Goal: Transaction & Acquisition: Purchase product/service

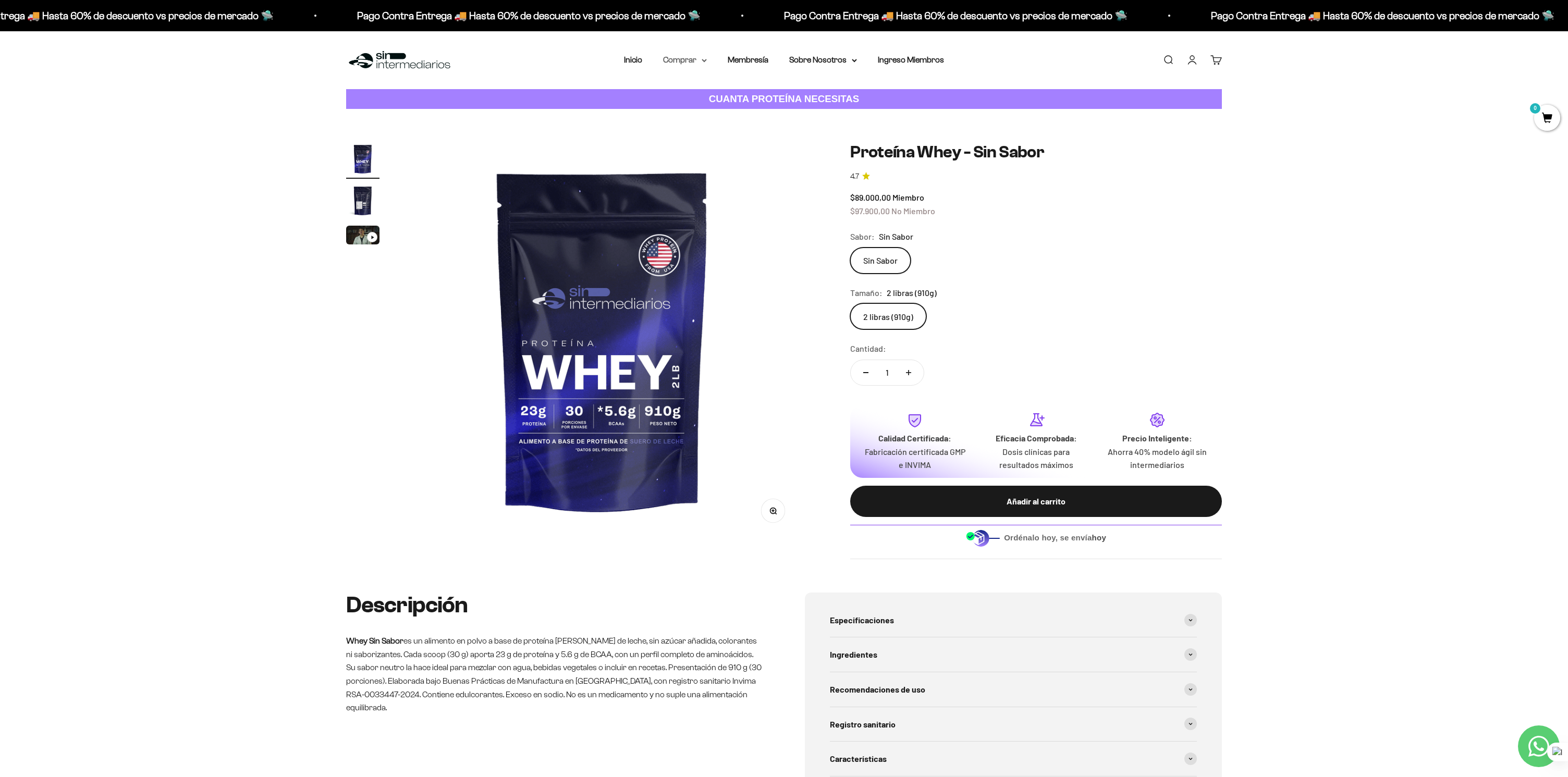
click at [678, 58] on summary "Comprar" at bounding box center [684, 60] width 43 height 13
click at [682, 93] on span "Proteínas" at bounding box center [686, 92] width 35 height 9
click at [797, 115] on span "Whey" at bounding box center [795, 112] width 22 height 9
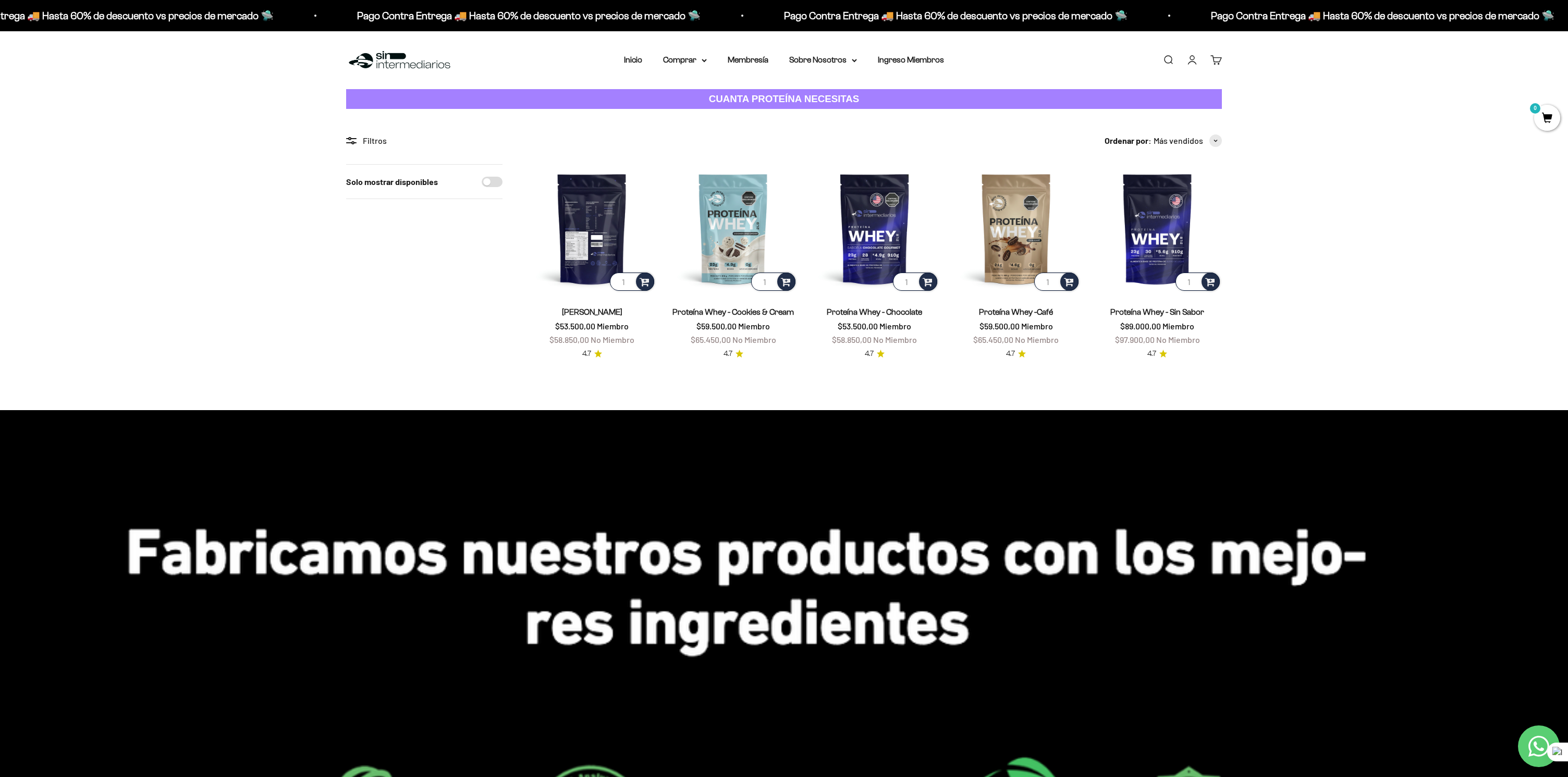
click at [591, 226] on img at bounding box center [591, 229] width 129 height 129
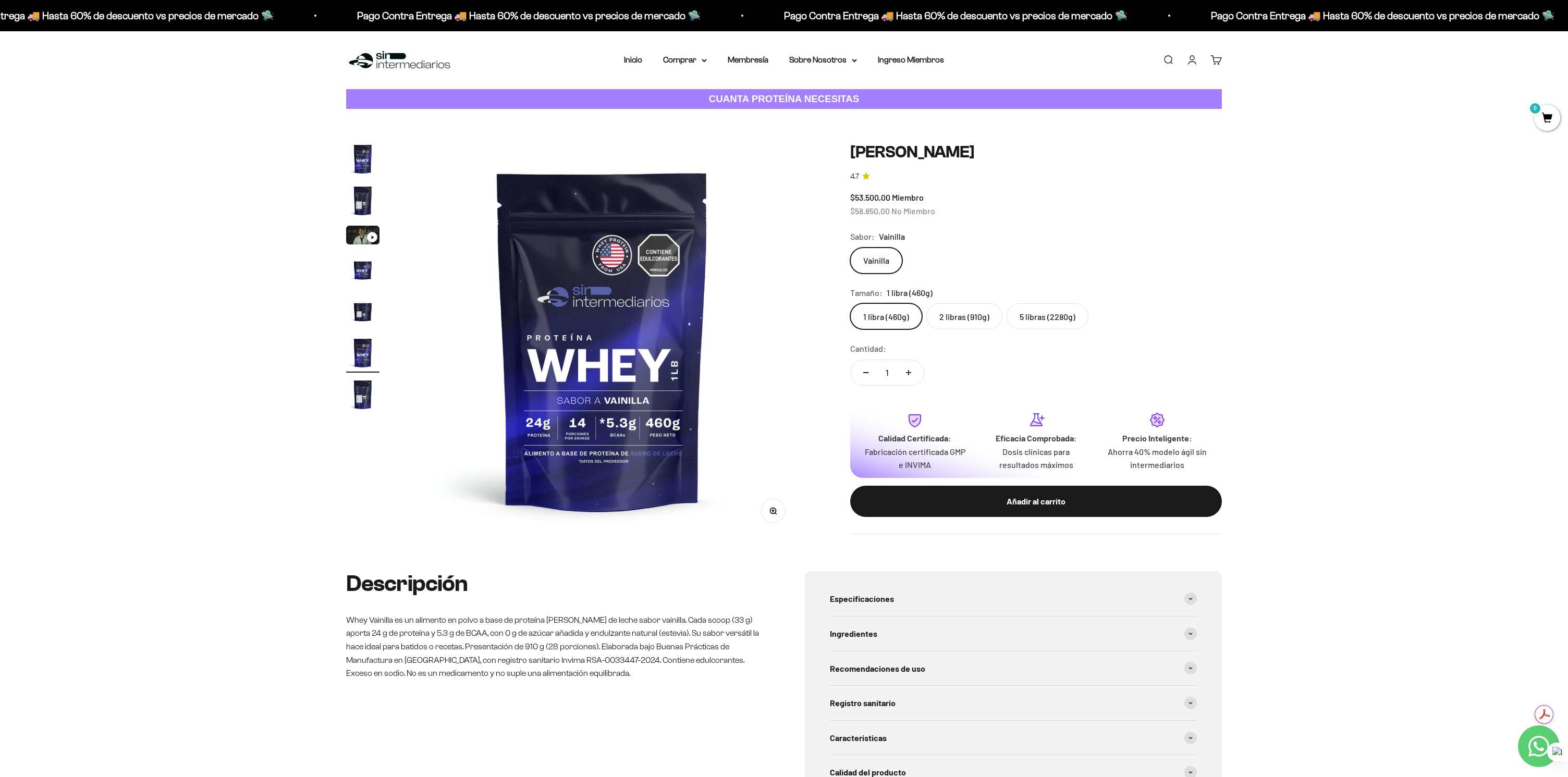
click at [358, 204] on img "Ir al artículo 2" at bounding box center [362, 200] width 33 height 33
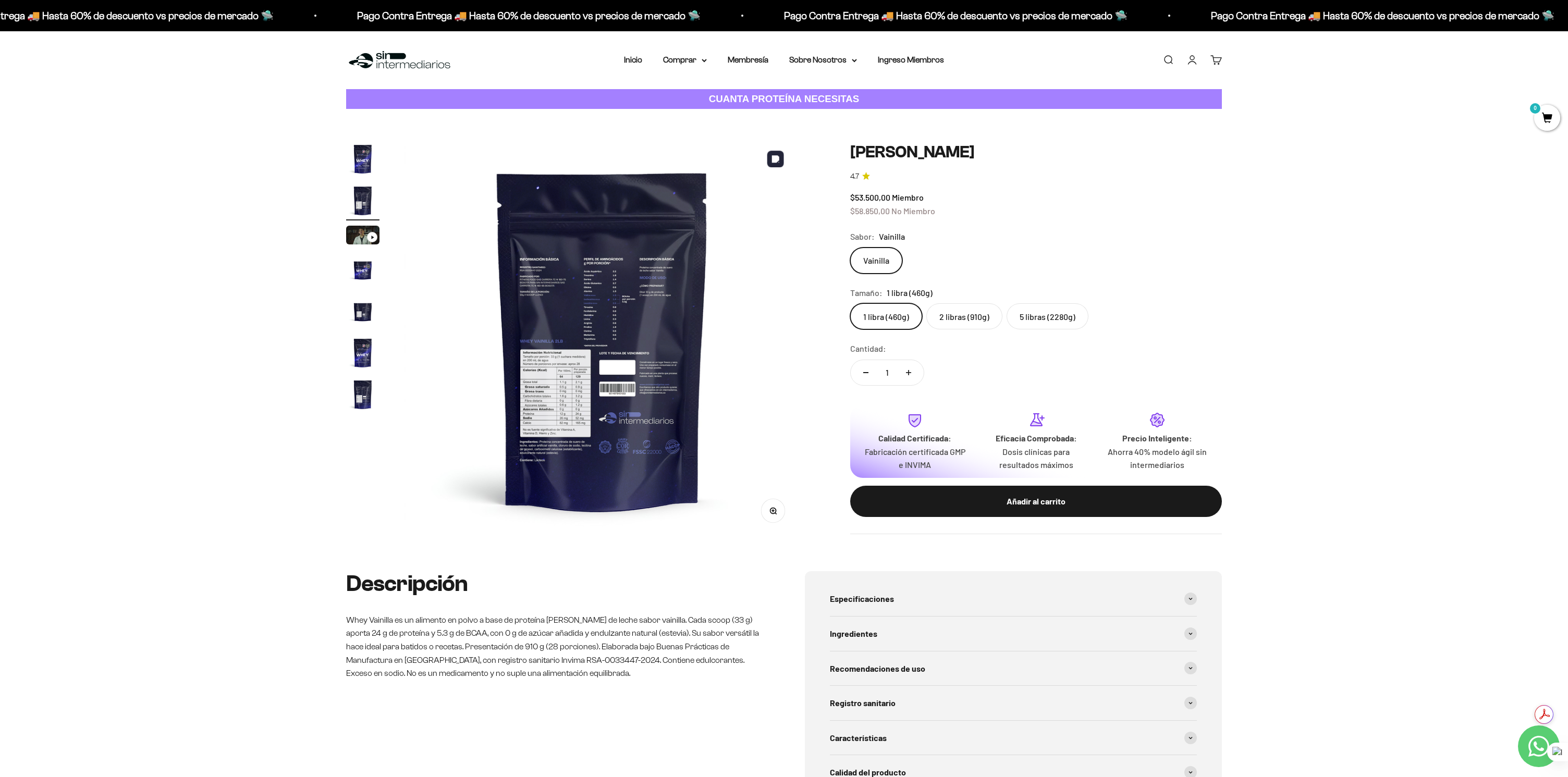
click at [591, 294] on img at bounding box center [602, 340] width 395 height 395
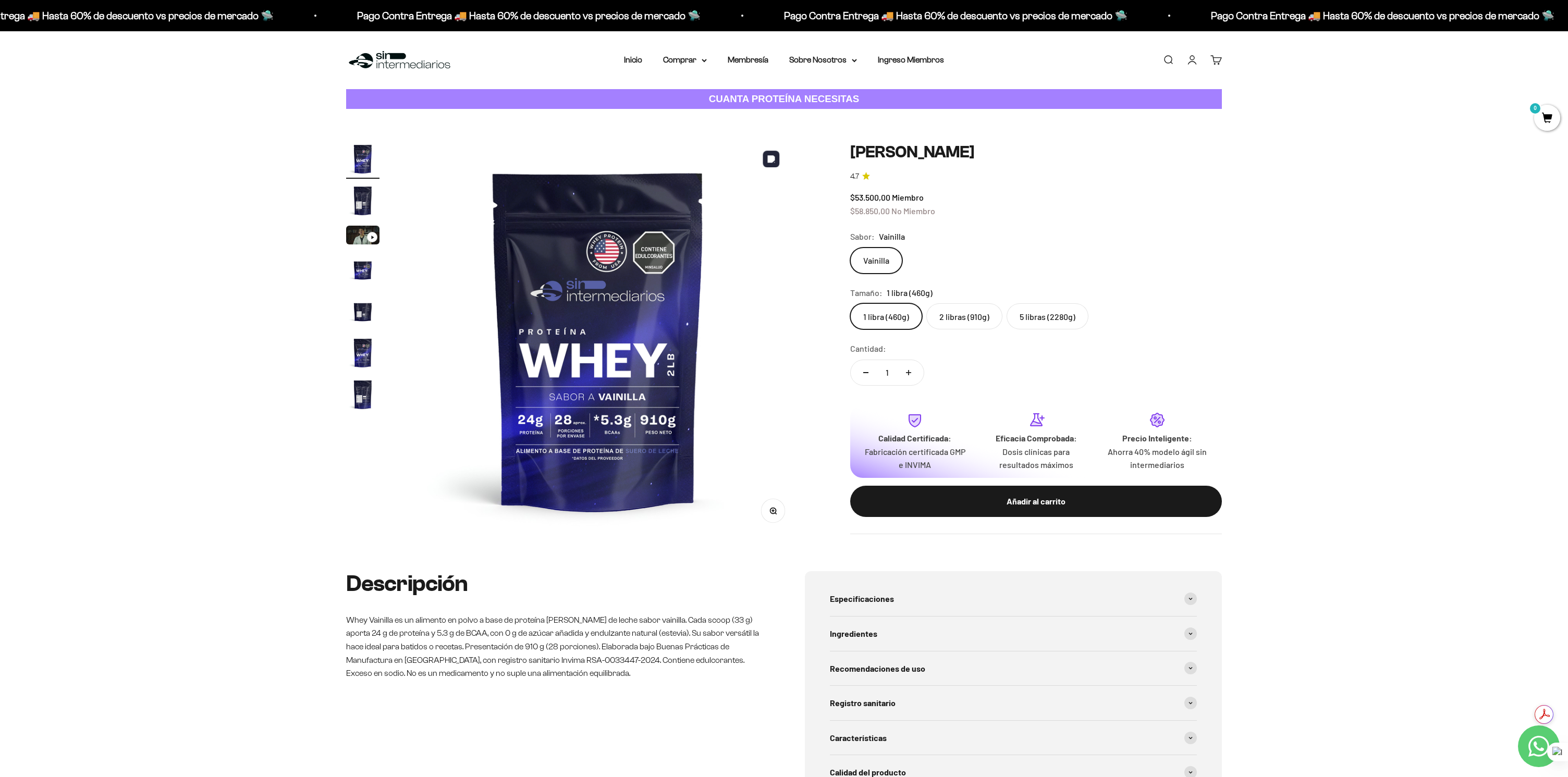
scroll to position [0, 0]
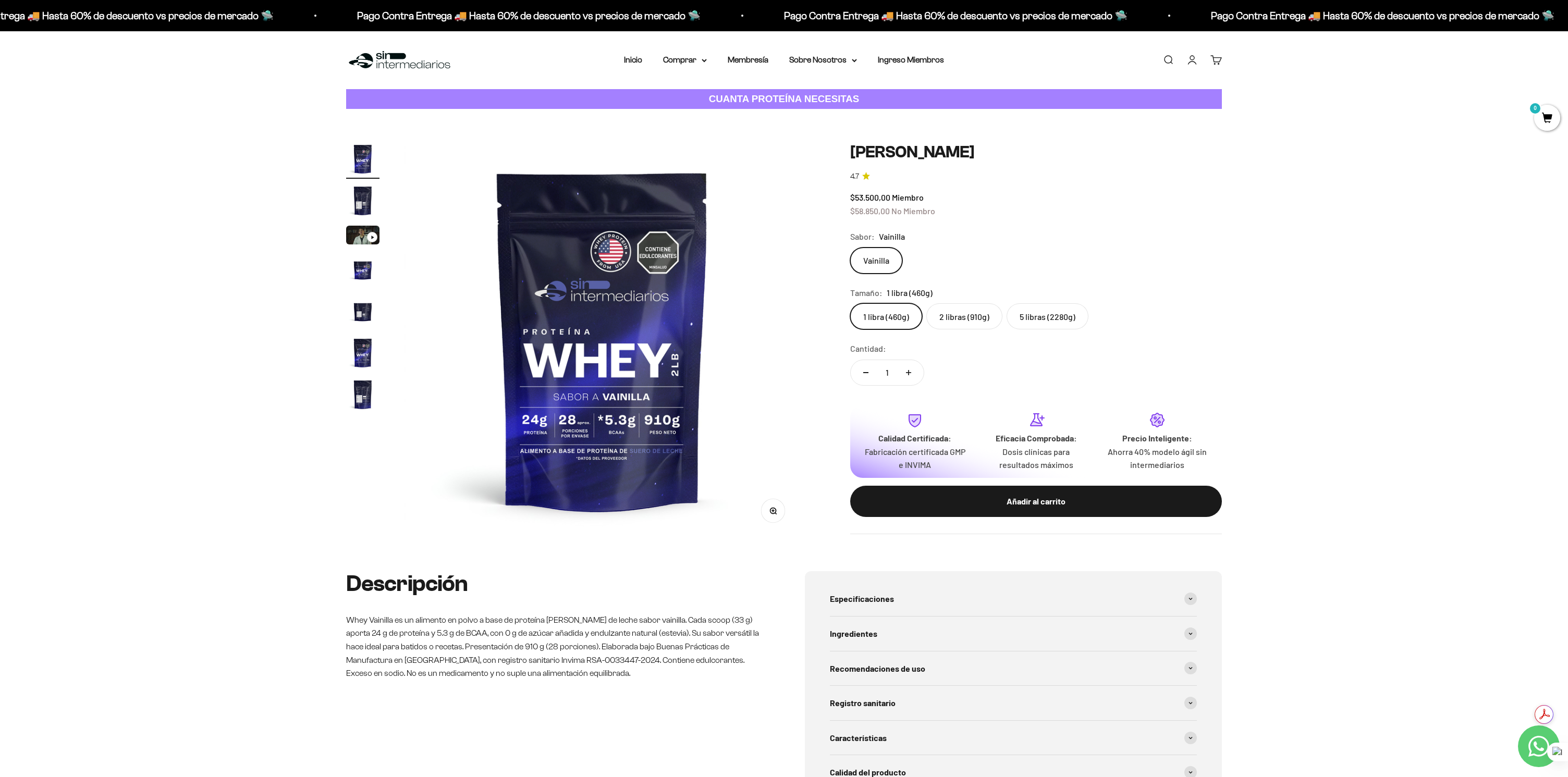
click at [366, 201] on img "Ir al artículo 2" at bounding box center [362, 200] width 33 height 33
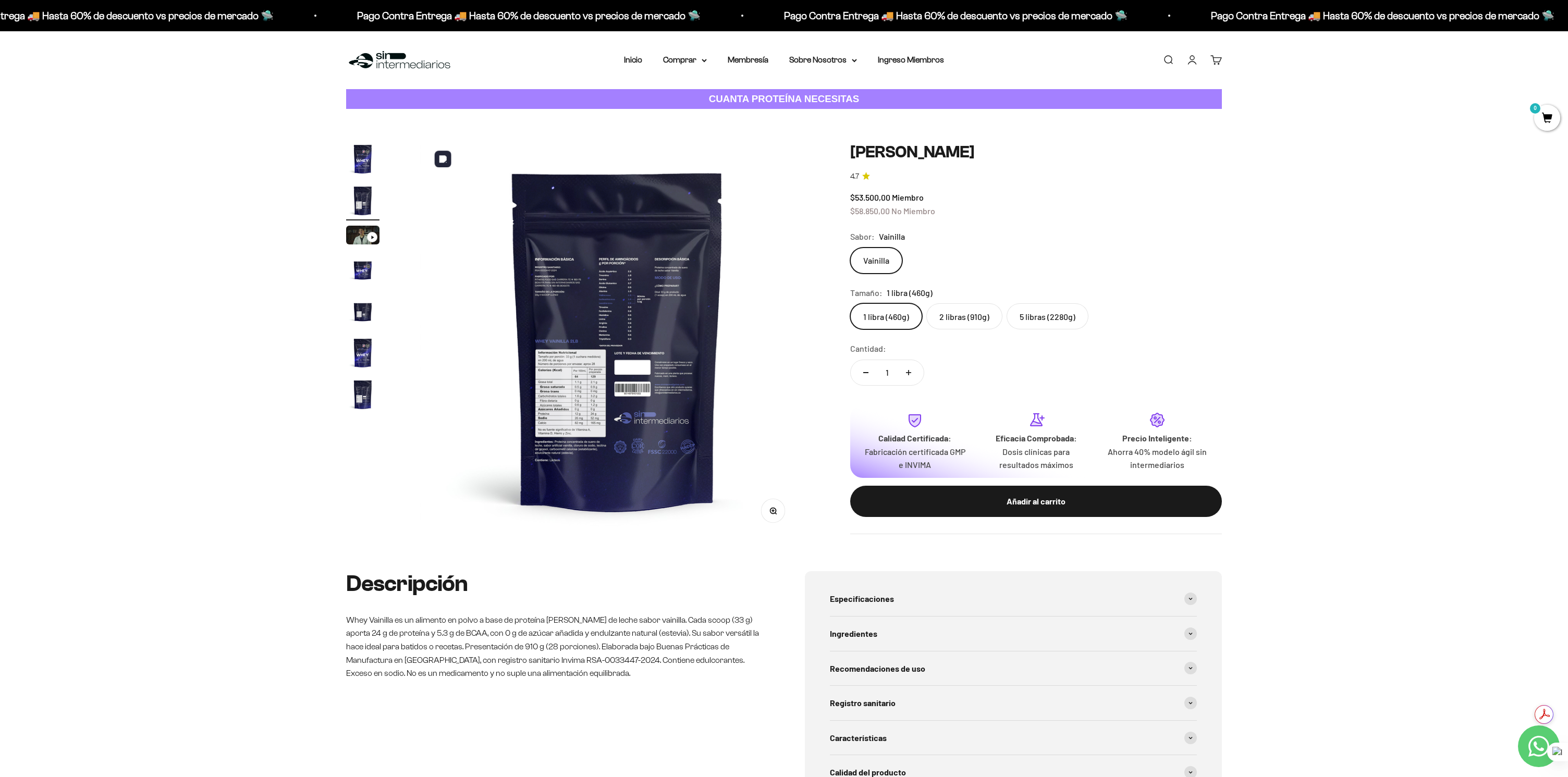
scroll to position [0, 408]
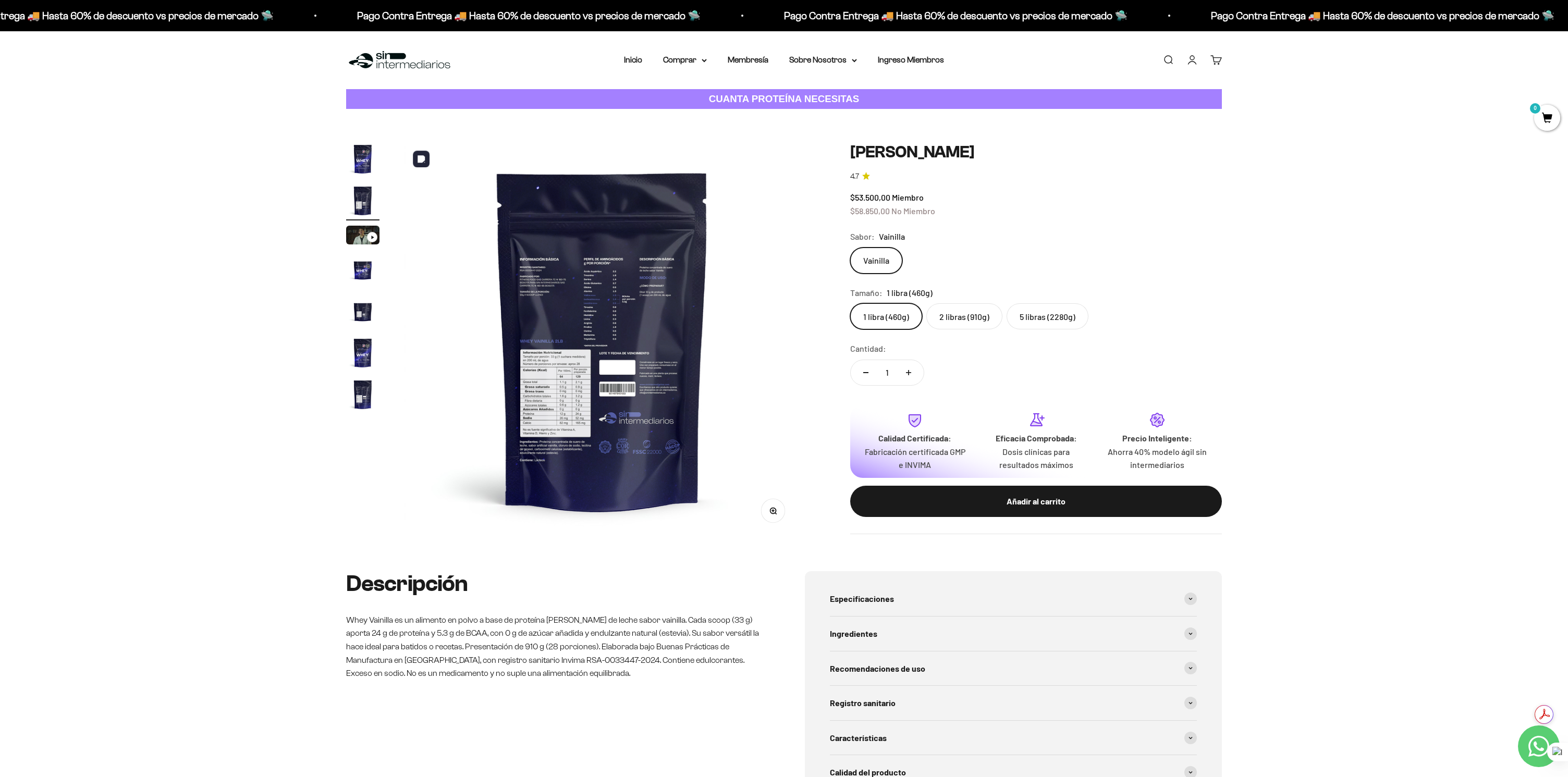
click at [781, 515] on button "Zoom" at bounding box center [773, 511] width 23 height 23
click at [623, 362] on img at bounding box center [602, 340] width 395 height 395
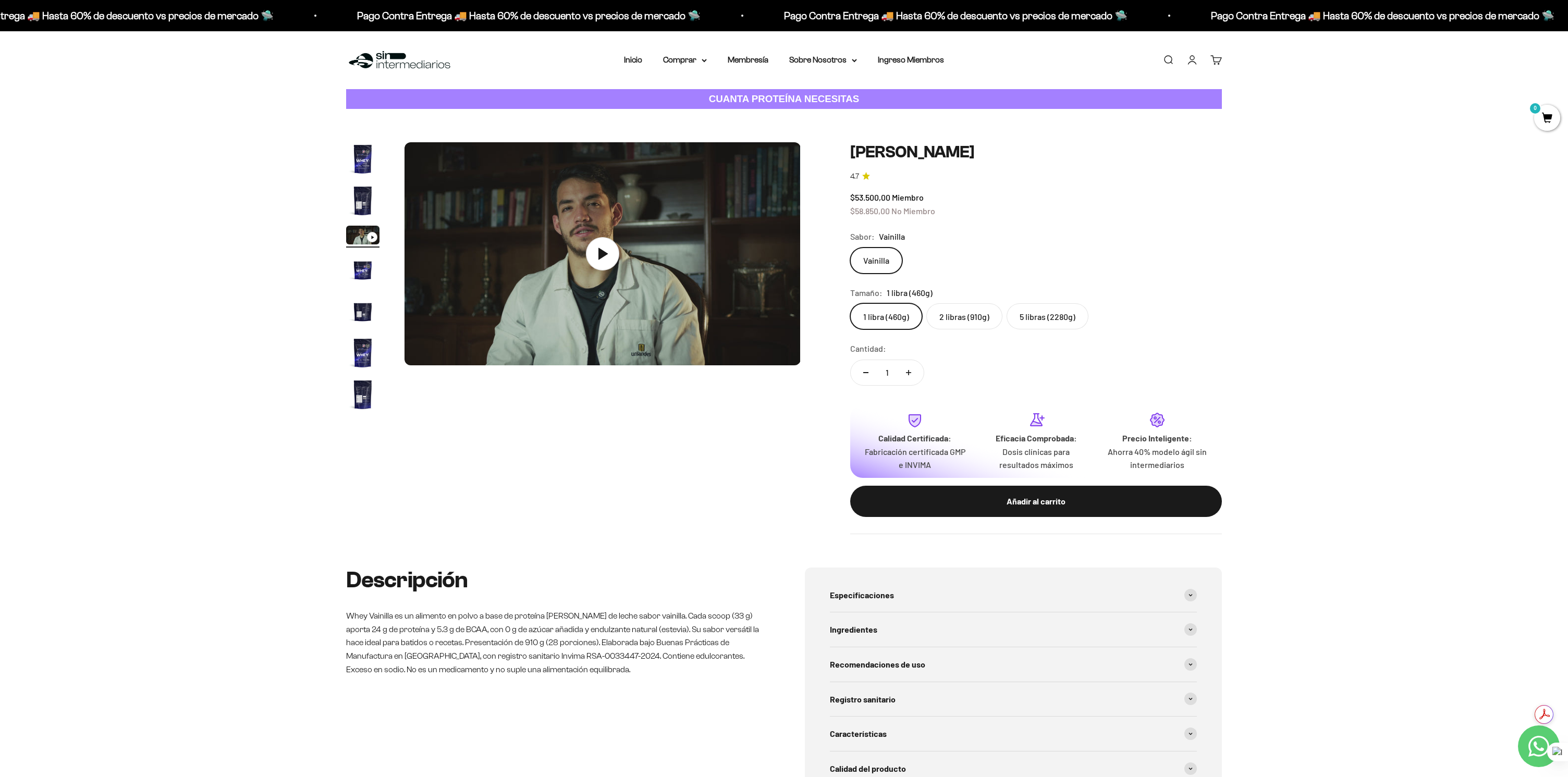
click at [370, 184] on img "Ir al artículo 2" at bounding box center [362, 200] width 33 height 33
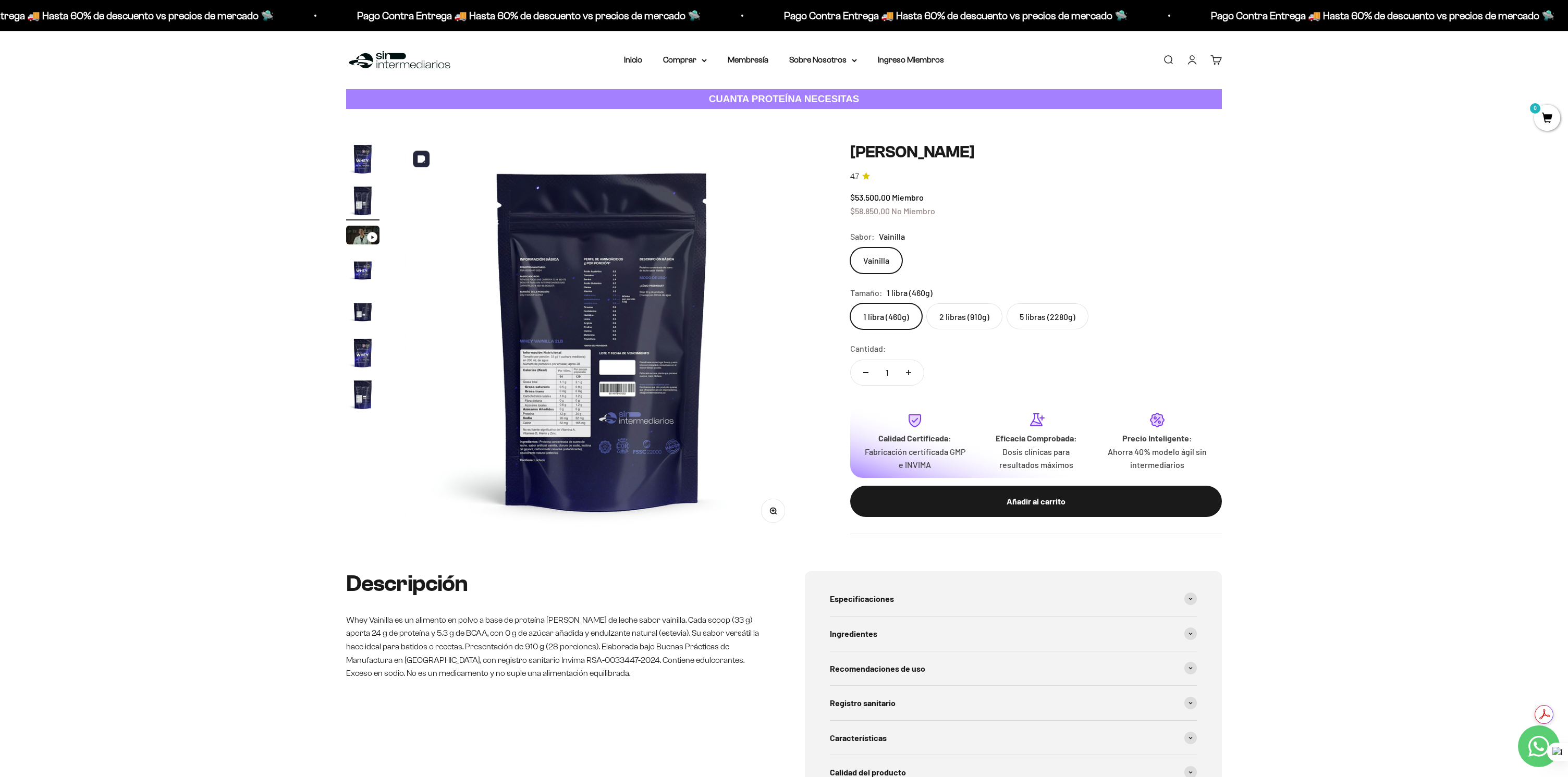
click at [774, 521] on button "Zoom" at bounding box center [773, 511] width 23 height 23
